Goal: Transaction & Acquisition: Download file/media

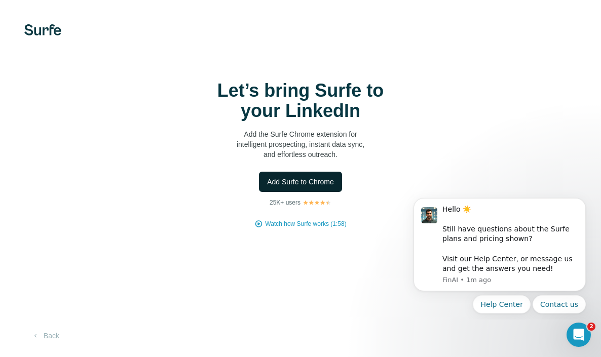
click at [314, 181] on span "Add Surfe to Chrome" at bounding box center [300, 182] width 67 height 10
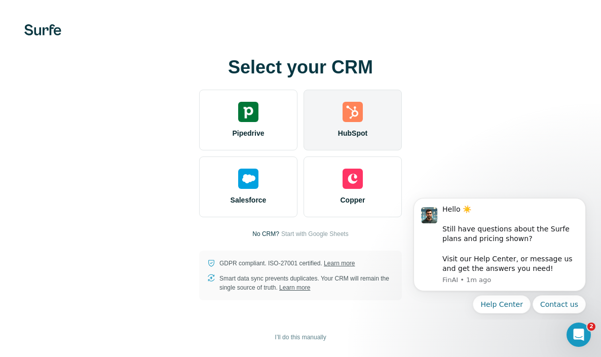
click at [368, 124] on div "HubSpot" at bounding box center [353, 120] width 98 height 61
